Goal: Information Seeking & Learning: Learn about a topic

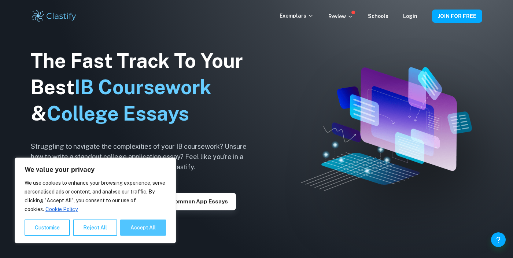
click at [137, 229] on button "Accept All" at bounding box center [143, 228] width 46 height 16
checkbox input "true"
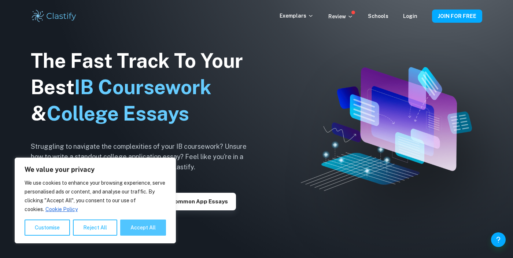
checkbox input "true"
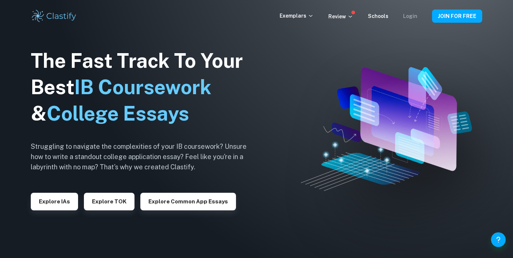
click at [415, 18] on link "Login" at bounding box center [410, 16] width 14 height 6
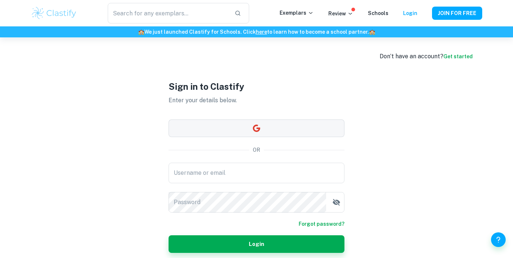
click at [322, 137] on button "button" at bounding box center [257, 129] width 176 height 18
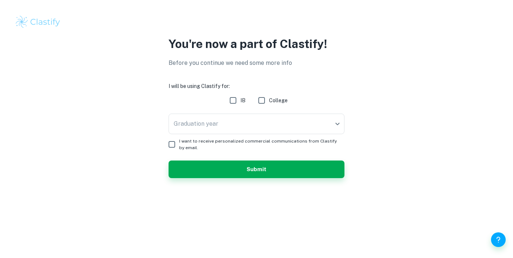
click at [228, 98] on input "IB" at bounding box center [233, 100] width 15 height 15
checkbox input "true"
click at [289, 128] on body "We value your privacy We use cookies to enhance your browsing experience, serve…" at bounding box center [256, 129] width 513 height 258
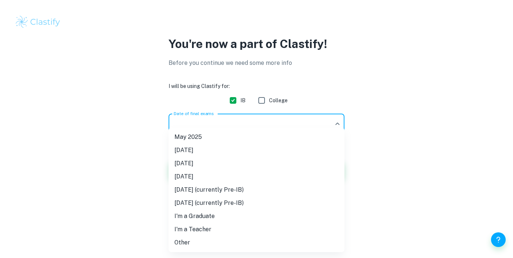
click at [248, 161] on li "[DATE]" at bounding box center [257, 163] width 176 height 13
type input "M26"
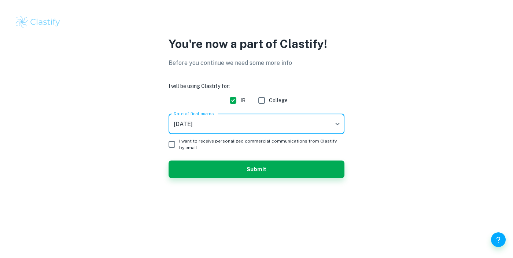
click at [171, 144] on input "I want to receive personalized commercial communications from Clastify by email." at bounding box center [172, 144] width 15 height 15
checkbox input "true"
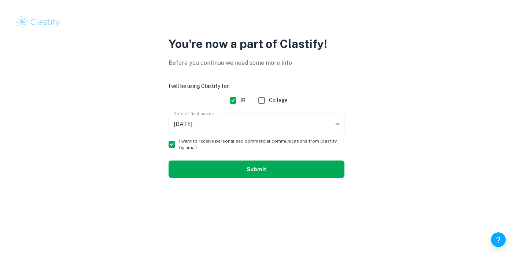
click at [289, 169] on button "Submit" at bounding box center [257, 170] width 176 height 18
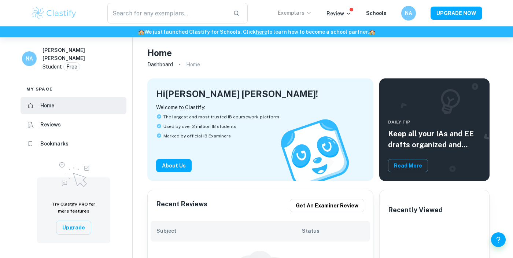
click at [306, 10] on p "Exemplars" at bounding box center [295, 13] width 34 height 8
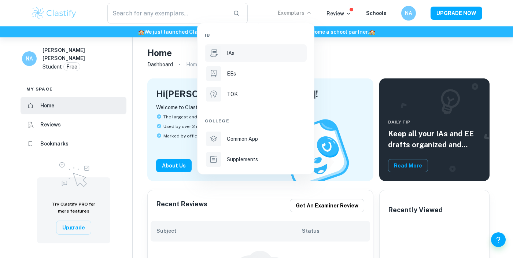
click at [256, 49] on div "IAs" at bounding box center [266, 53] width 78 height 8
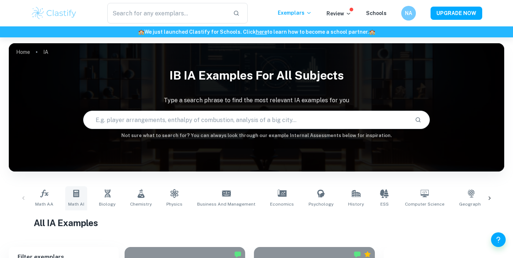
click at [75, 200] on link "Math AI" at bounding box center [76, 198] width 22 height 24
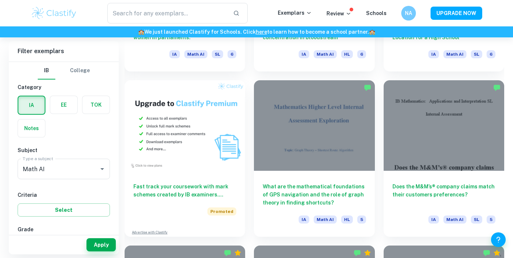
scroll to position [497, 0]
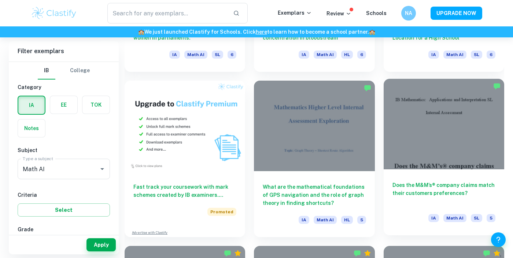
click at [477, 152] on div at bounding box center [444, 124] width 121 height 91
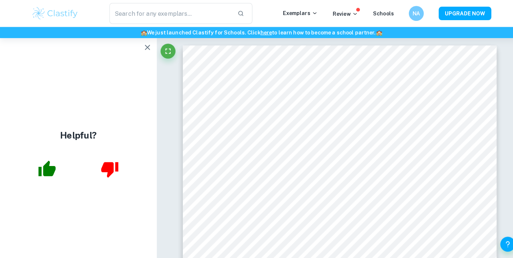
click at [144, 46] on icon "button" at bounding box center [144, 46] width 5 height 5
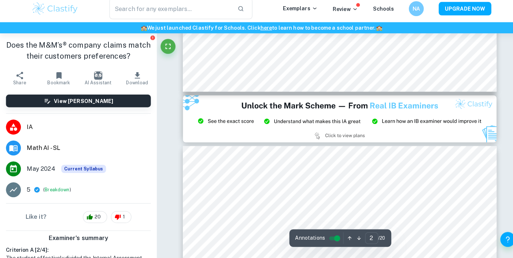
type input "3"
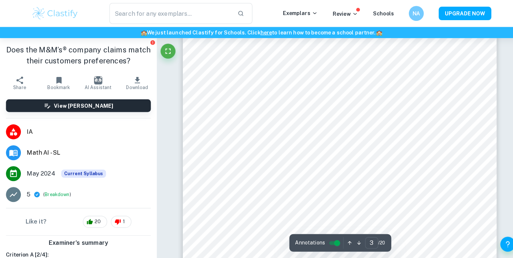
scroll to position [1022, 0]
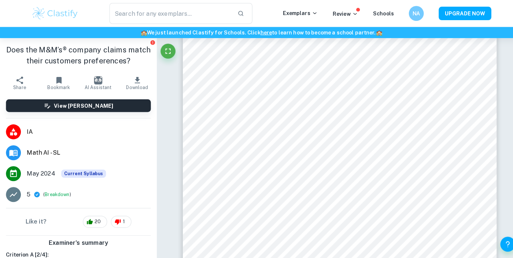
click at [32, 148] on span "Math AI - SL" at bounding box center [87, 150] width 122 height 9
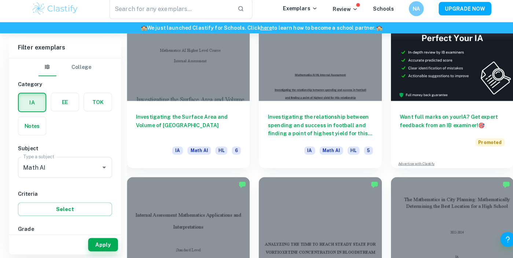
scroll to position [235, 0]
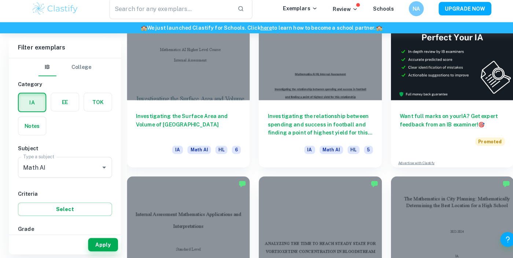
click at [31, 248] on input "7" at bounding box center [29, 245] width 15 height 15
checkbox input "true"
click at [89, 212] on button "Select" at bounding box center [64, 210] width 92 height 13
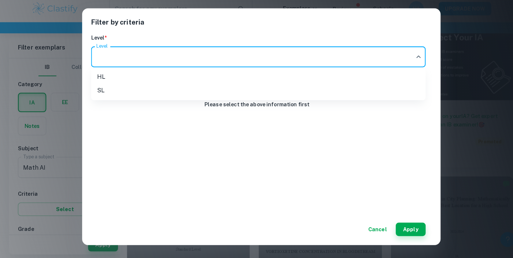
click at [203, 97] on li "SL" at bounding box center [253, 93] width 329 height 13
type input "SL"
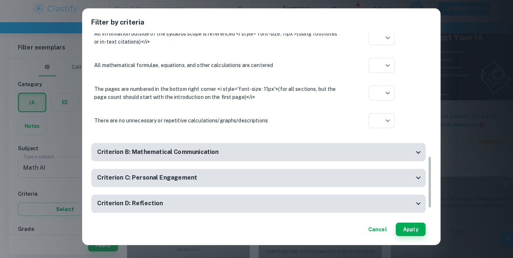
scroll to position [422, 0]
click at [384, 123] on div at bounding box center [256, 129] width 513 height 258
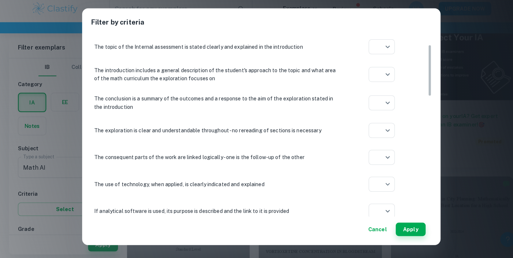
scroll to position [450, 0]
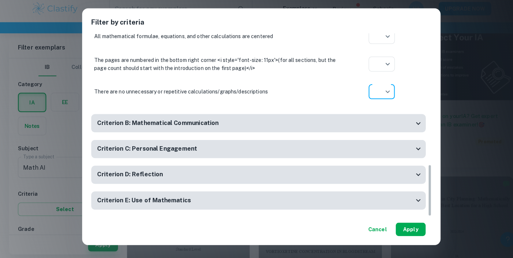
click at [409, 232] on button "Apply" at bounding box center [403, 229] width 29 height 13
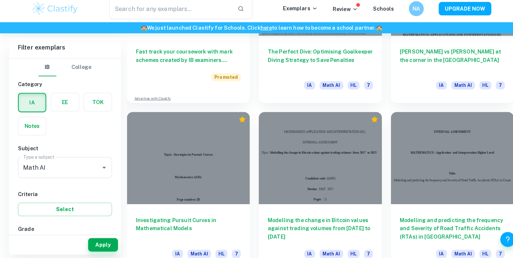
scroll to position [642, 0]
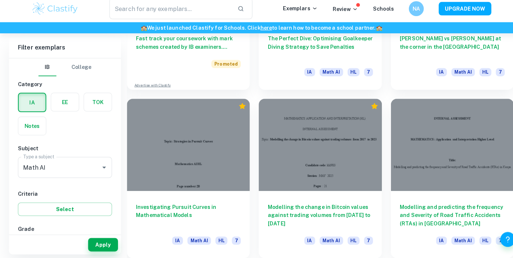
click at [52, 238] on input "6" at bounding box center [51, 245] width 15 height 15
checkbox input "true"
click at [101, 252] on button "Apply" at bounding box center [101, 244] width 29 height 13
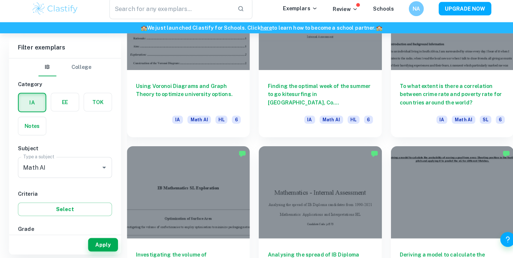
scroll to position [761, 0]
click at [81, 214] on button "Select" at bounding box center [64, 210] width 92 height 13
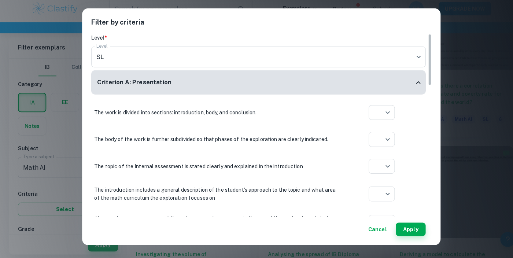
click at [376, 231] on button "Cancel" at bounding box center [371, 229] width 24 height 13
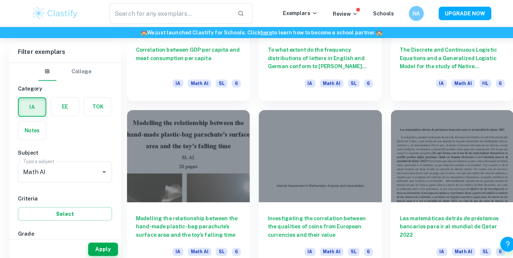
scroll to position [1790, 0]
